Goal: Share content: Share content

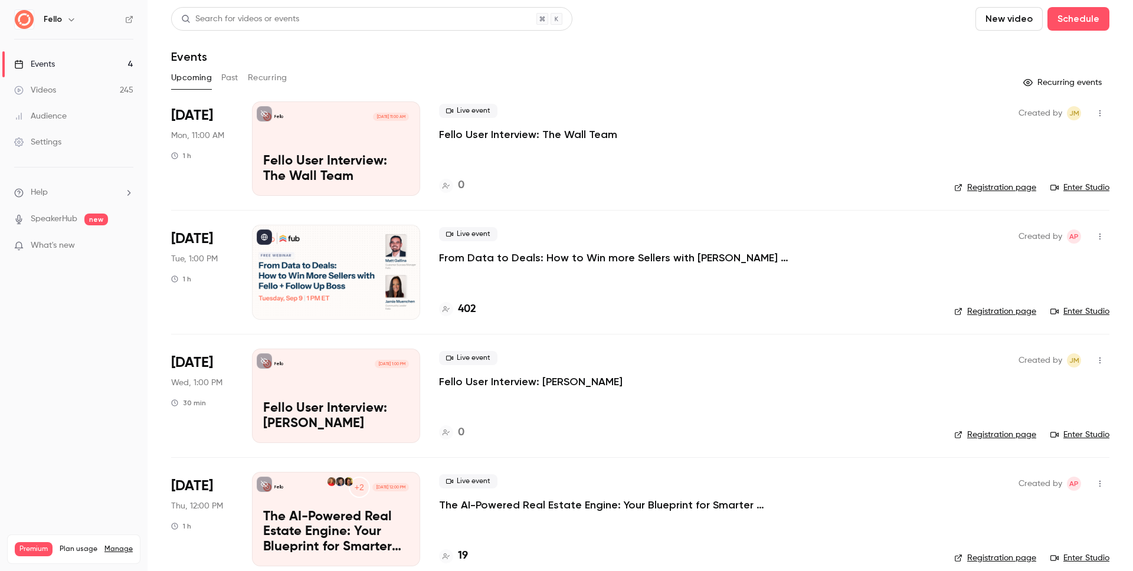
click at [48, 94] on div "Videos" at bounding box center [35, 90] width 42 height 12
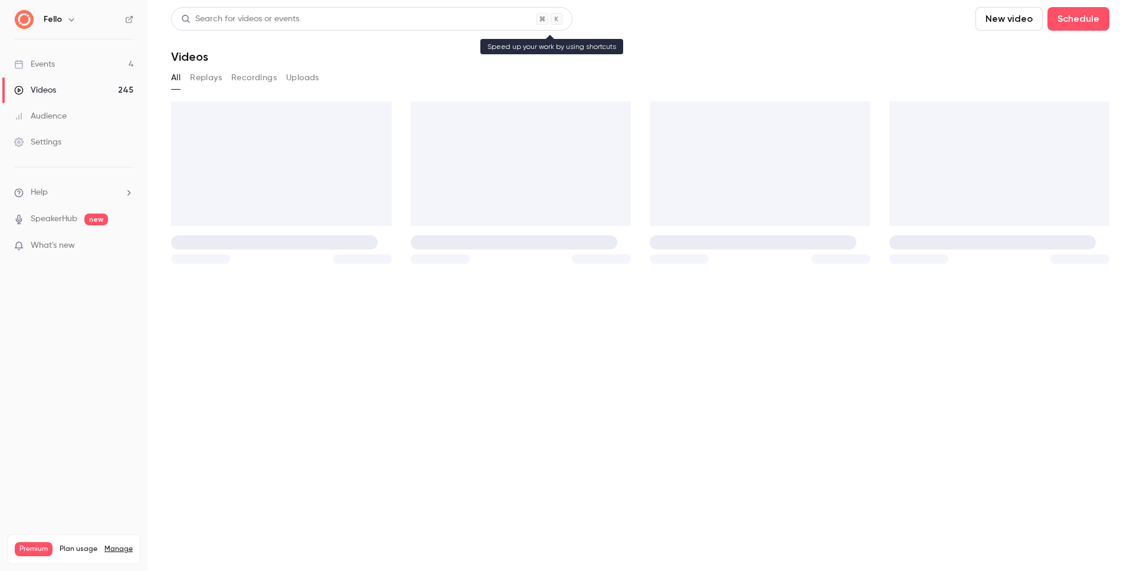
click at [243, 21] on div "Search for videos or events" at bounding box center [240, 19] width 118 height 12
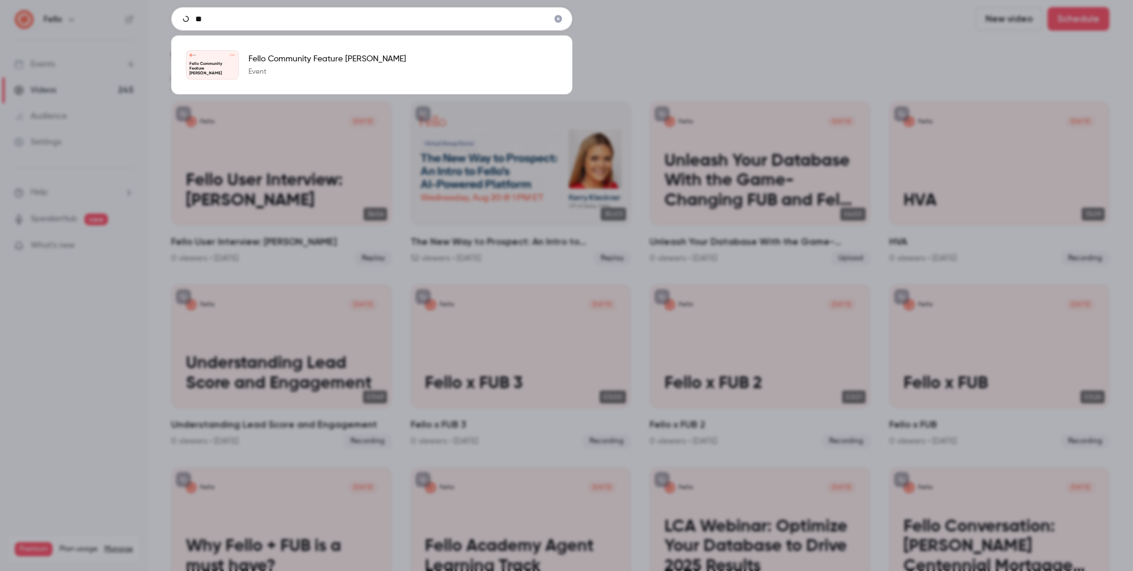
type input "*"
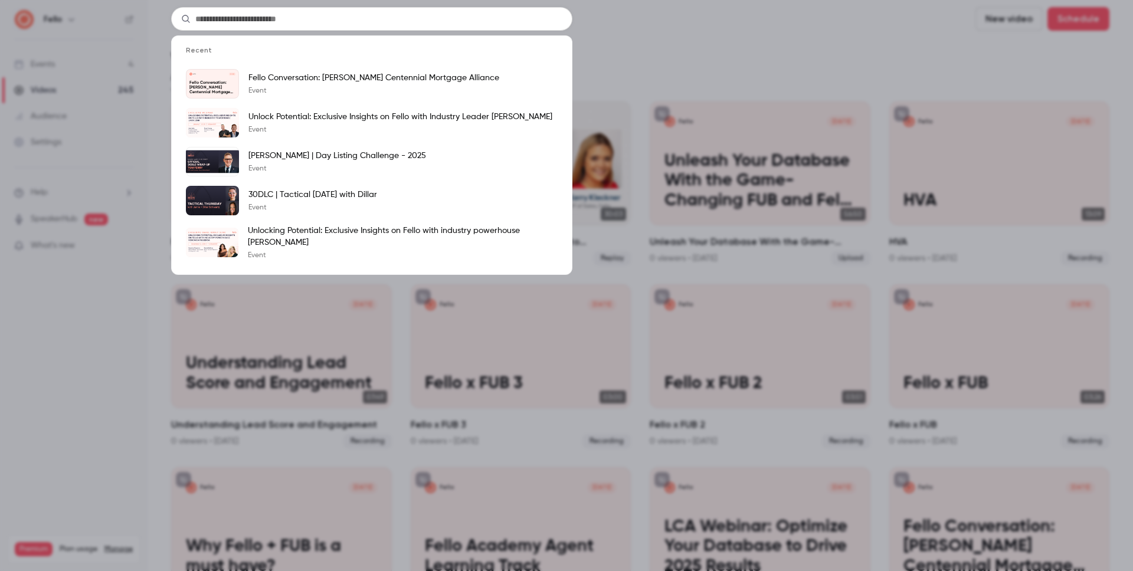
click at [711, 51] on div "Recent Fello [DATE] Fello Conversation: [PERSON_NAME] Centennial Mortgage Allia…" at bounding box center [566, 285] width 1133 height 571
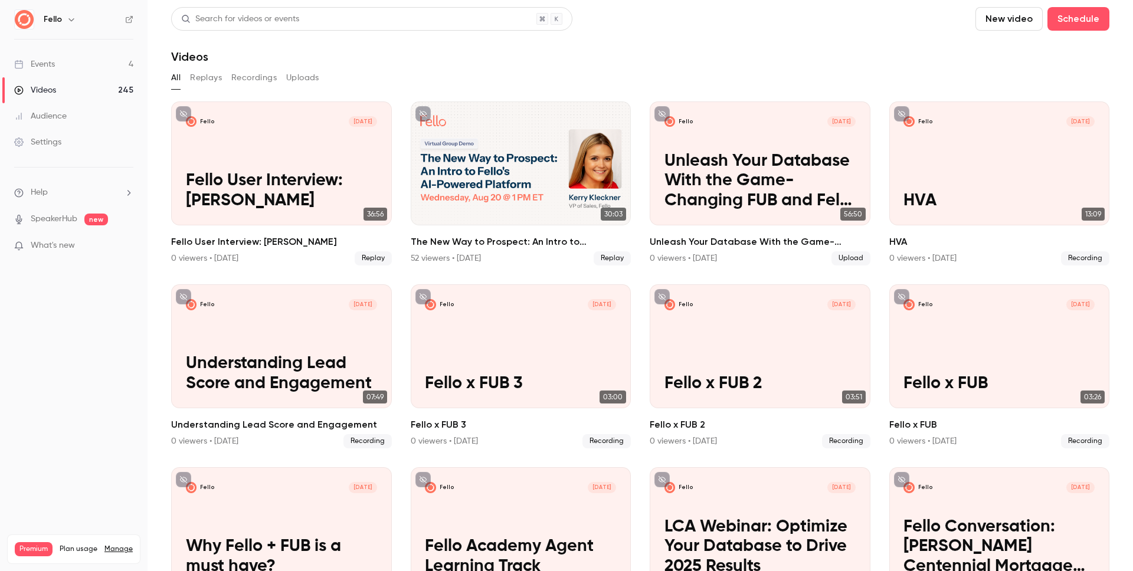
drag, startPoint x: 206, startPoint y: 80, endPoint x: 215, endPoint y: 81, distance: 8.3
click at [206, 80] on button "Replays" at bounding box center [206, 77] width 32 height 19
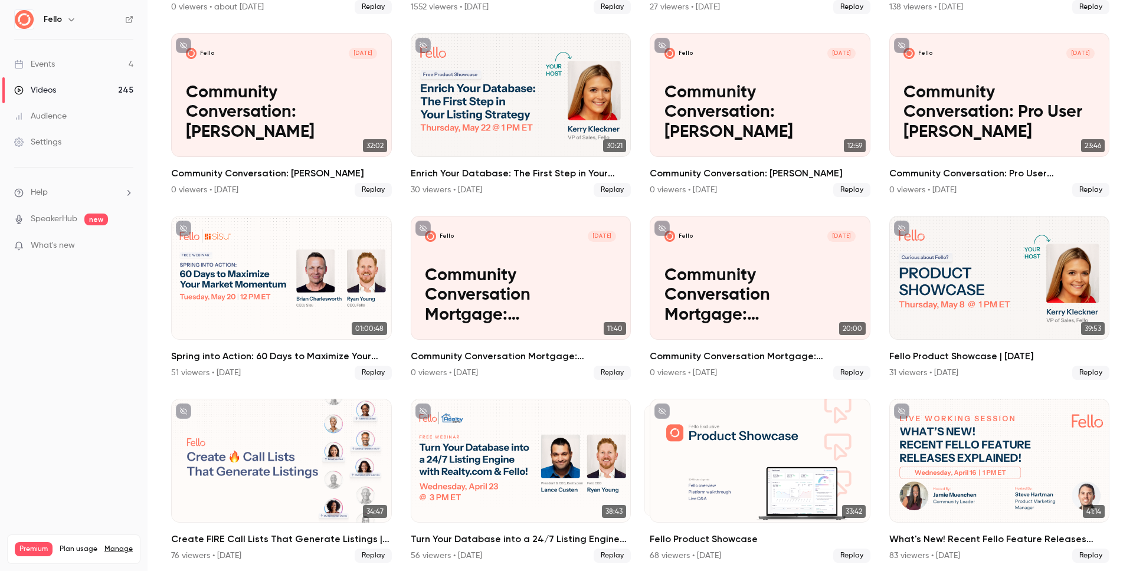
scroll to position [796, 0]
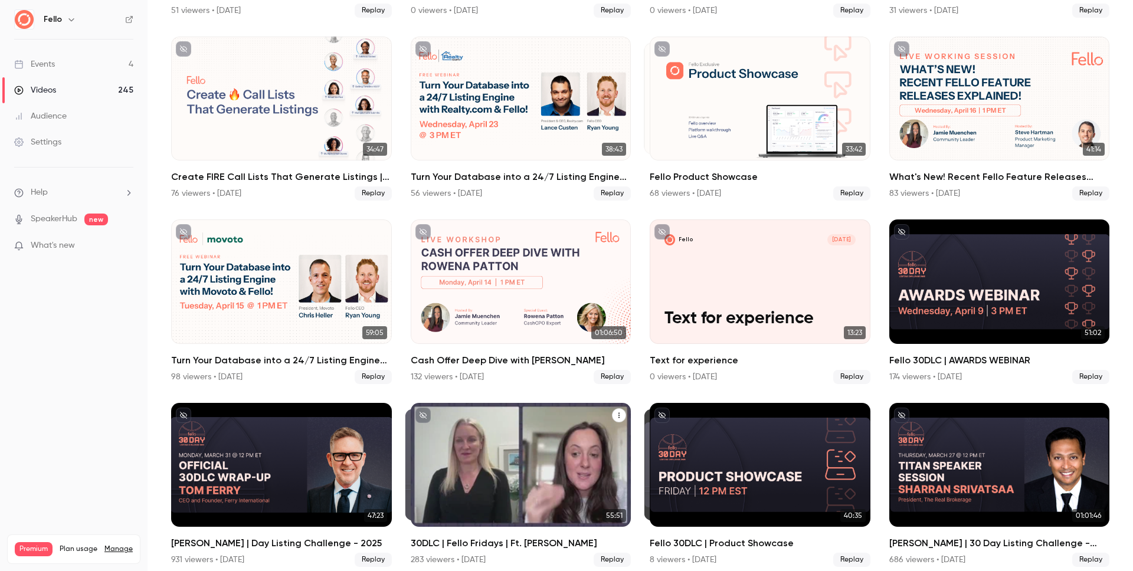
click at [615, 412] on icon "30DLC | Fello Fridays | Ft. Meredith Fogle" at bounding box center [618, 415] width 7 height 7
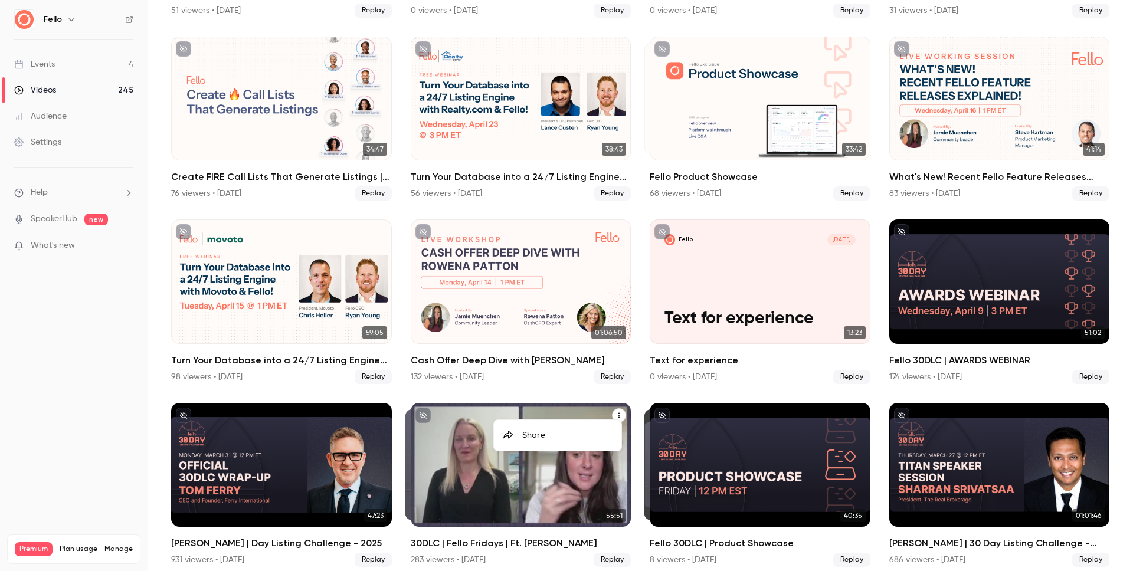
click at [523, 438] on div "Share" at bounding box center [567, 435] width 90 height 12
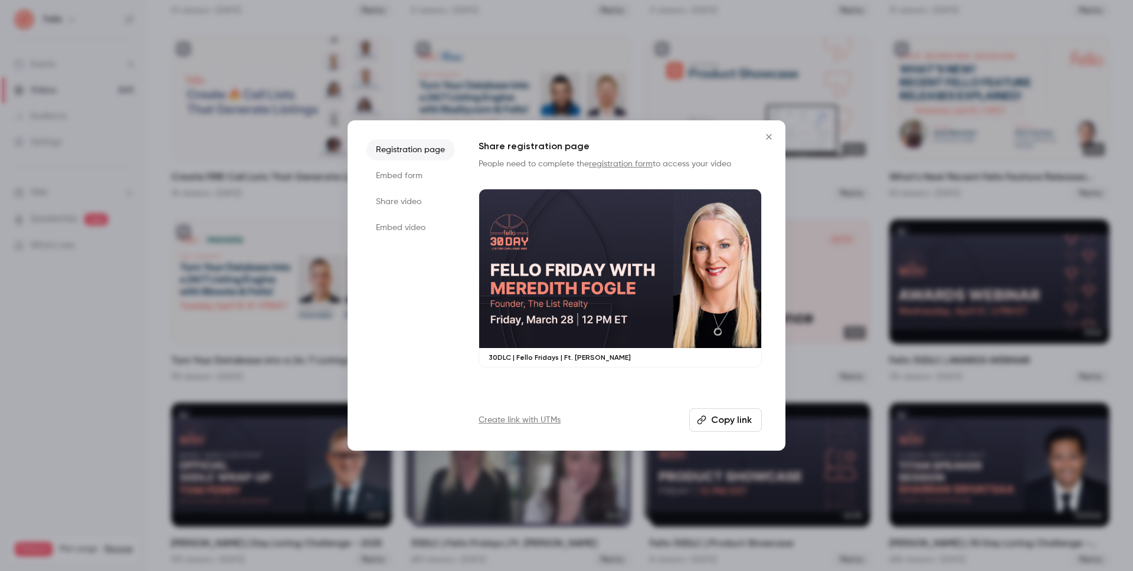
click at [405, 203] on li "Share video" at bounding box center [410, 201] width 88 height 21
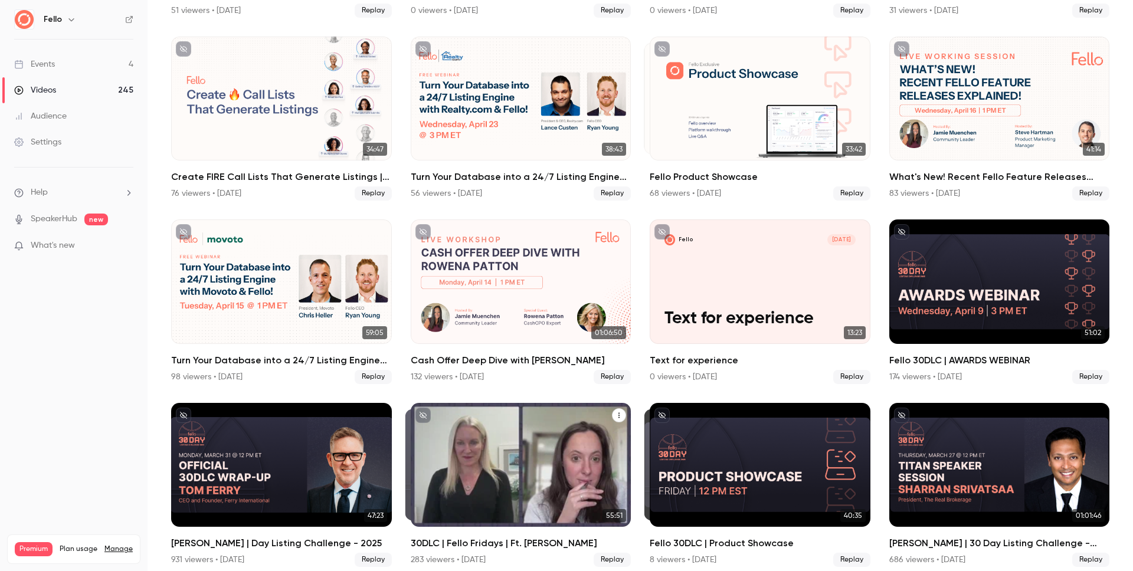
click at [615, 412] on icon "30DLC | Fello Fridays | Ft. Meredith Fogle" at bounding box center [618, 415] width 7 height 7
click at [534, 435] on div "Share" at bounding box center [567, 435] width 90 height 12
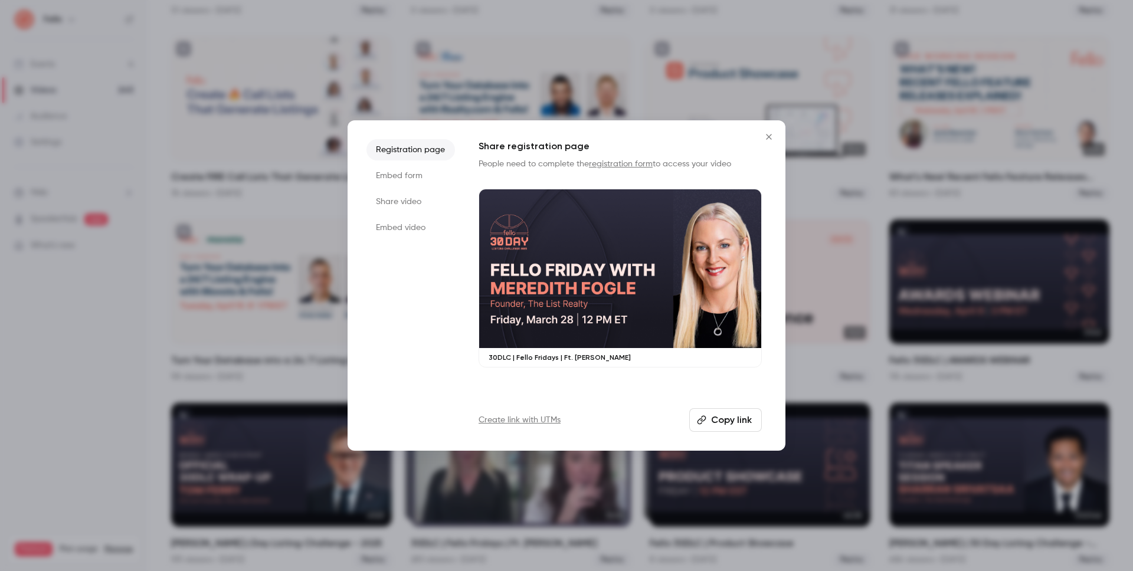
click at [726, 429] on button "Copy link" at bounding box center [725, 420] width 73 height 24
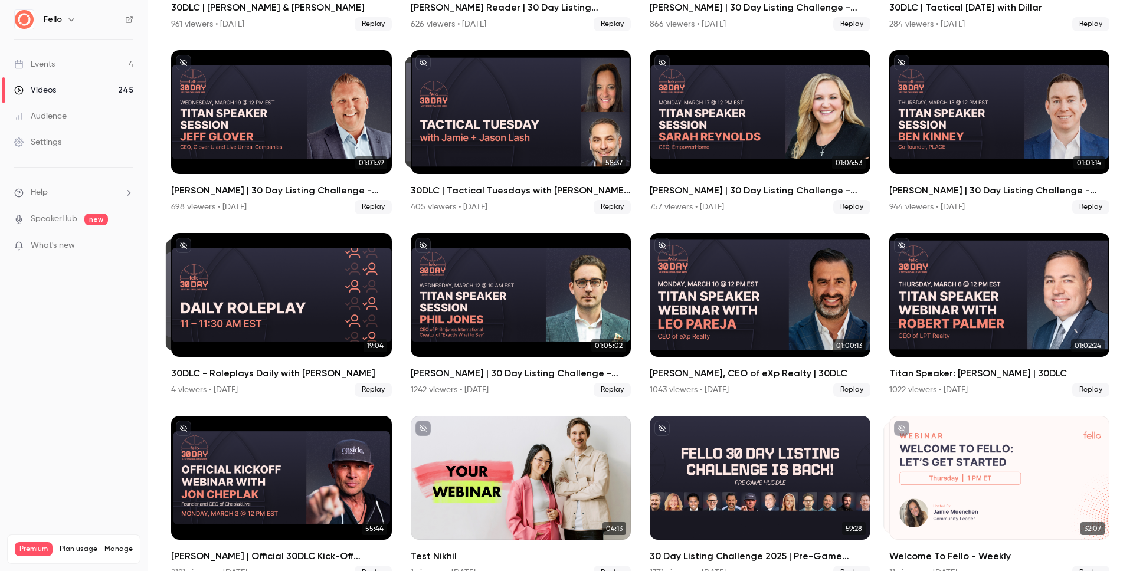
scroll to position [1889, 0]
